Goal: Find specific page/section: Find specific page/section

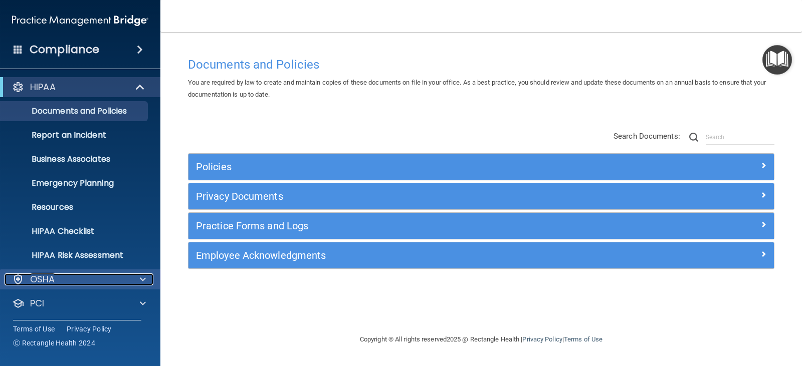
click at [75, 282] on div "OSHA" at bounding box center [67, 280] width 124 height 12
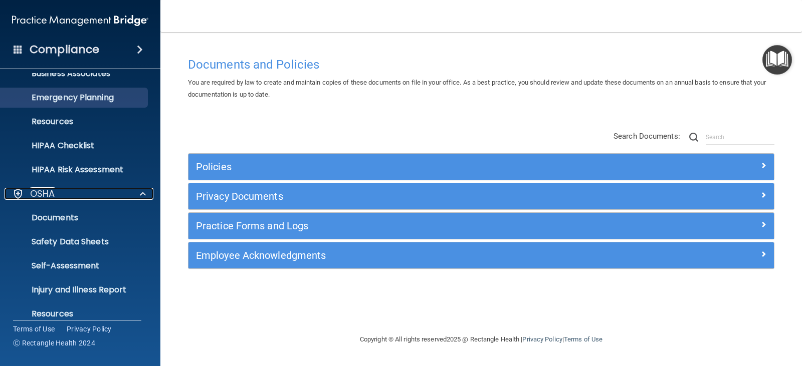
scroll to position [150, 0]
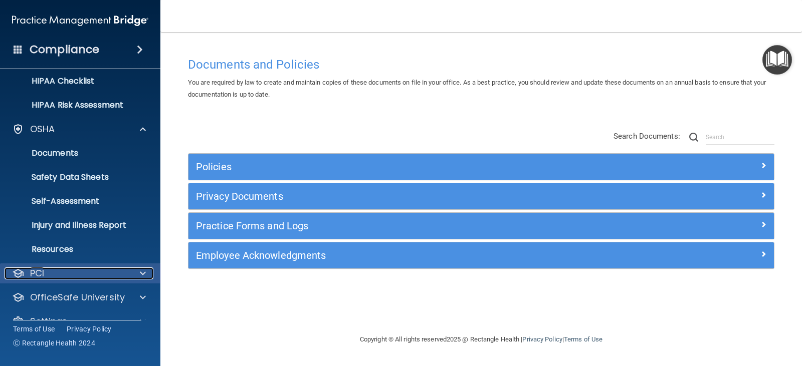
click at [97, 274] on div "PCI" at bounding box center [67, 274] width 124 height 12
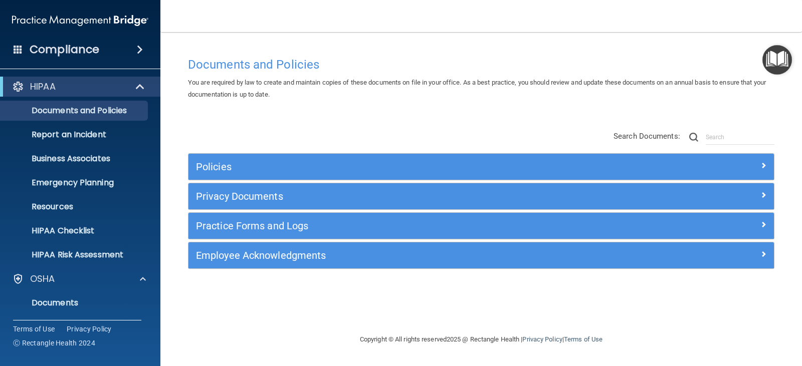
scroll to position [0, 0]
click at [70, 182] on p "Emergency Planning" at bounding box center [75, 183] width 137 height 10
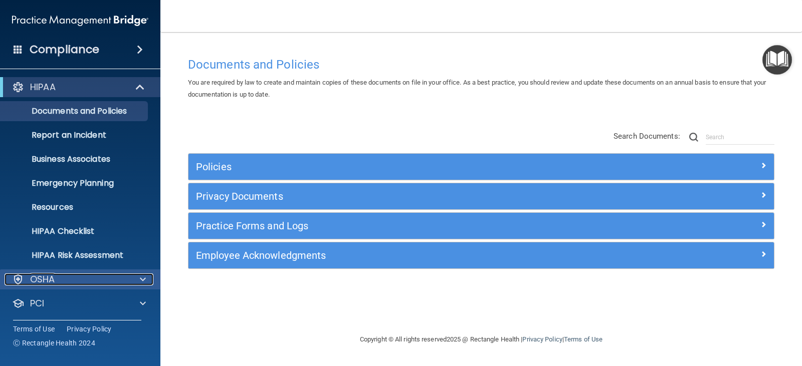
click at [79, 279] on div "OSHA" at bounding box center [67, 280] width 124 height 12
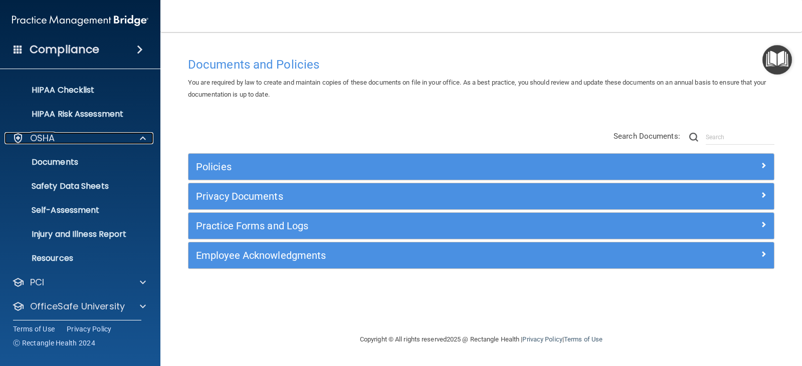
scroll to position [150, 0]
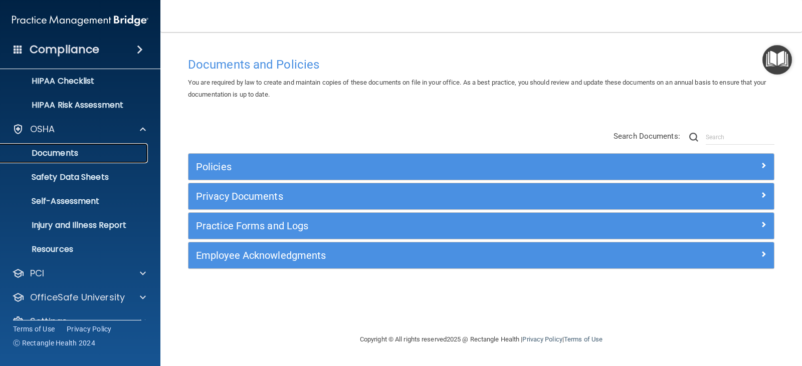
click at [90, 153] on p "Documents" at bounding box center [75, 153] width 137 height 10
